Goal: Task Accomplishment & Management: Manage account settings

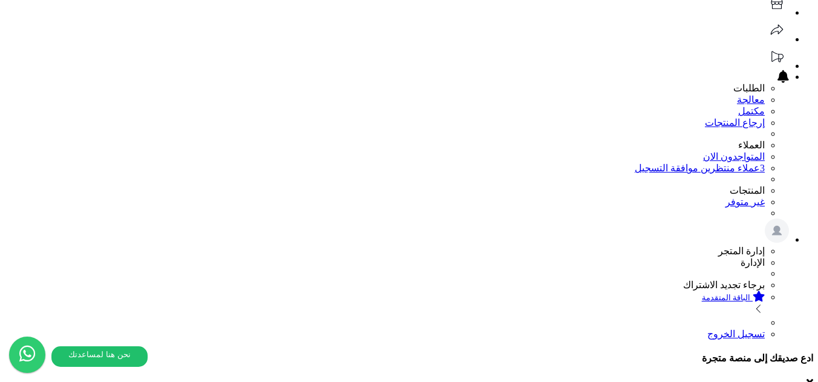
scroll to position [98, 0]
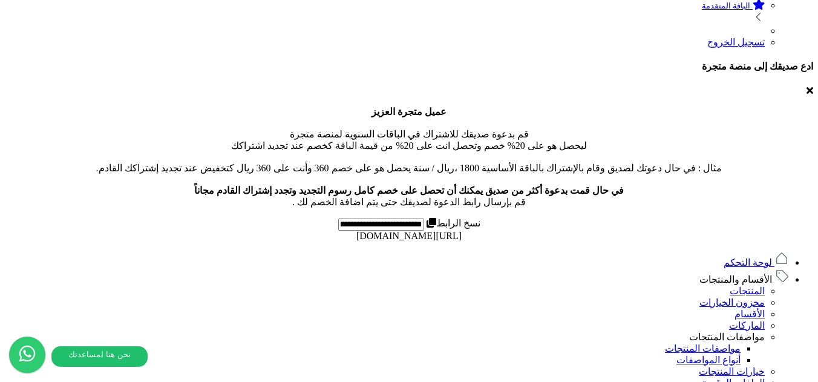
scroll to position [468, 0]
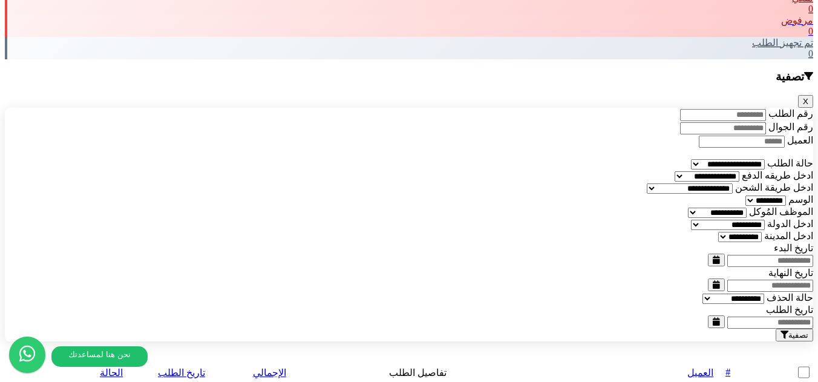
scroll to position [1255, 0]
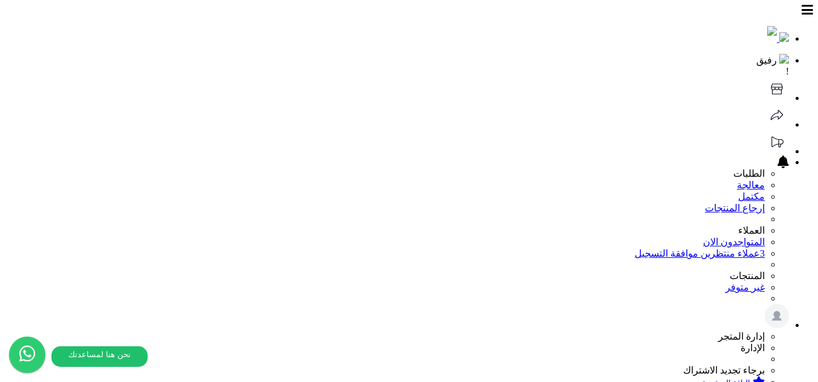
scroll to position [1899, 0]
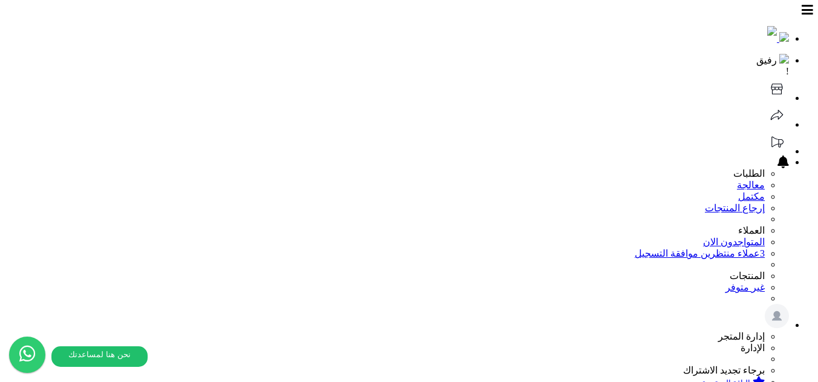
scroll to position [28, 0]
